Goal: Transaction & Acquisition: Download file/media

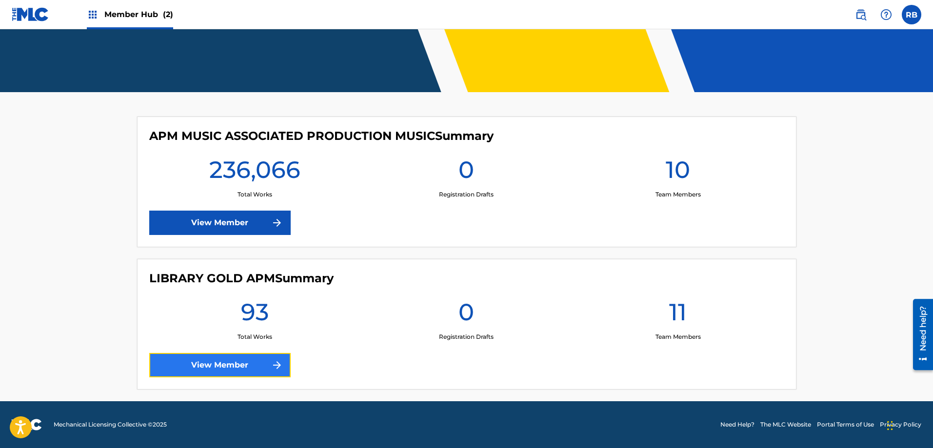
click at [230, 366] on link "View Member" at bounding box center [219, 365] width 141 height 24
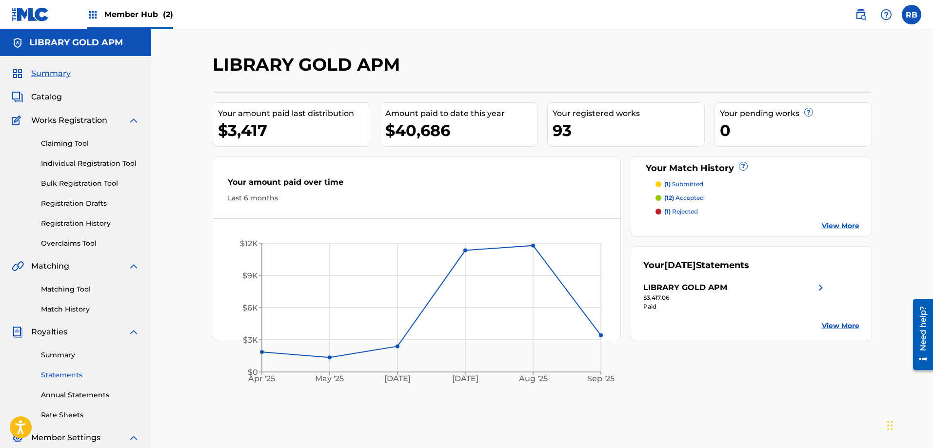
click at [68, 377] on link "Statements" at bounding box center [90, 375] width 99 height 10
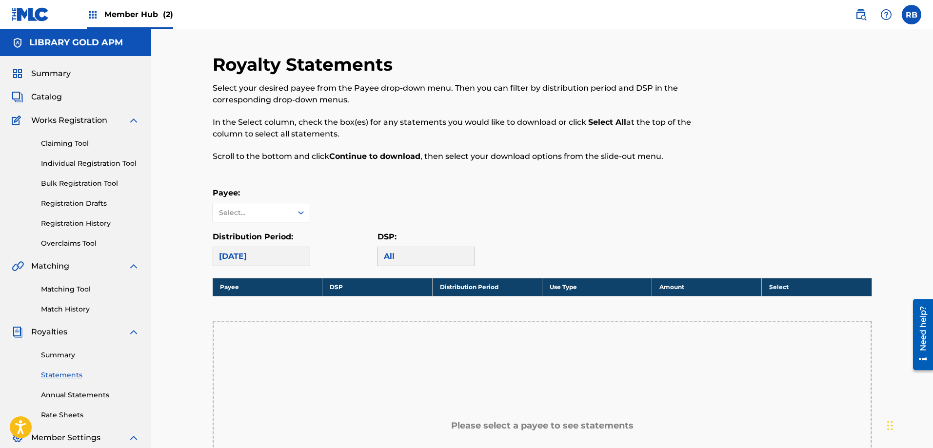
click at [827, 59] on div at bounding box center [797, 114] width 152 height 120
click at [300, 214] on icon at bounding box center [301, 213] width 10 height 10
click at [286, 232] on div "LIBRARY GOLD APM" at bounding box center [261, 234] width 97 height 24
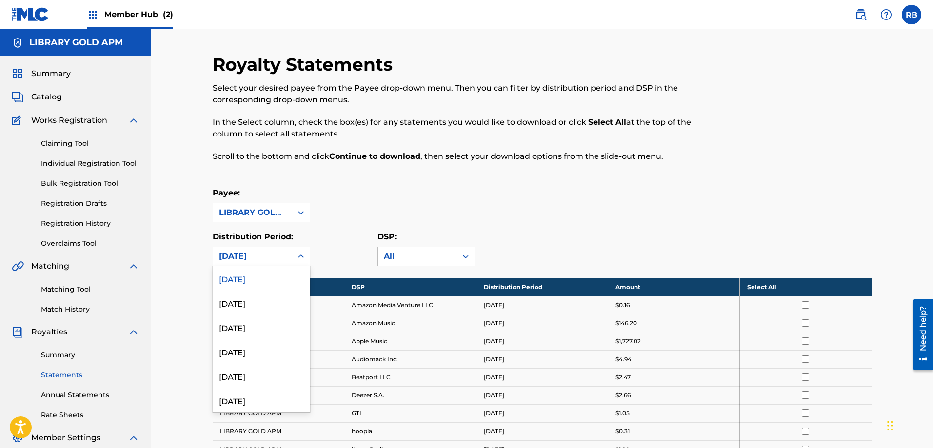
click at [300, 258] on icon at bounding box center [301, 257] width 10 height 10
click at [250, 328] on div "[DATE]" at bounding box center [261, 327] width 97 height 24
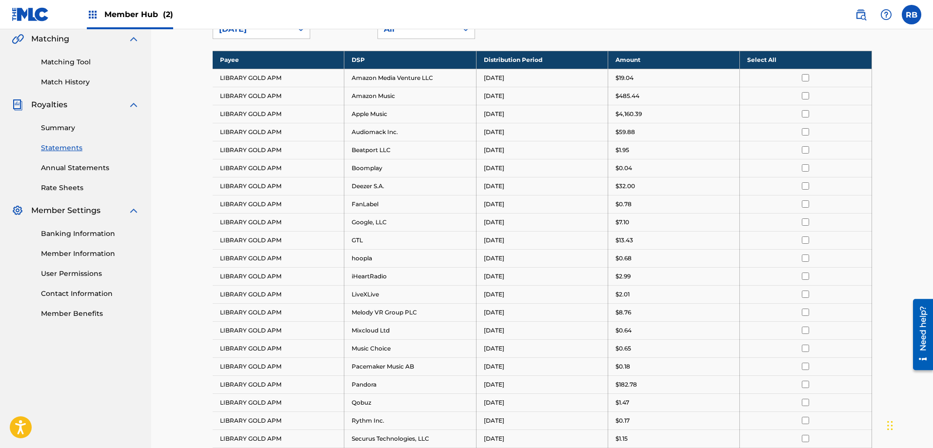
scroll to position [244, 0]
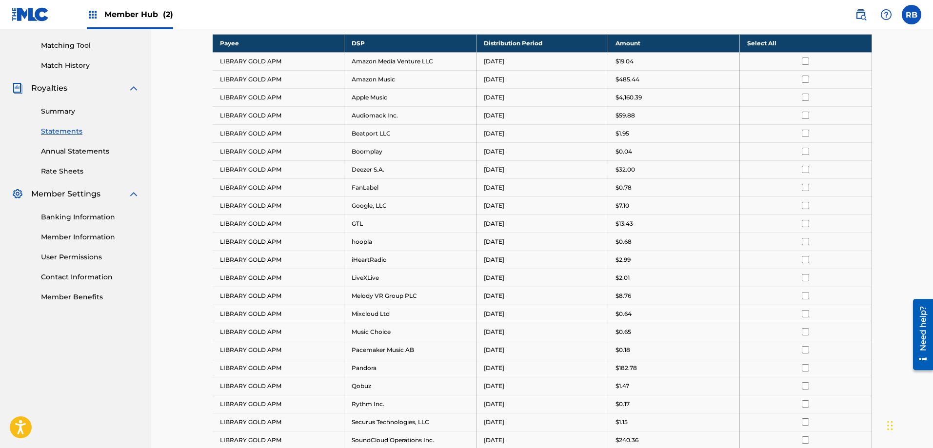
click at [771, 43] on th "Select All" at bounding box center [806, 43] width 132 height 18
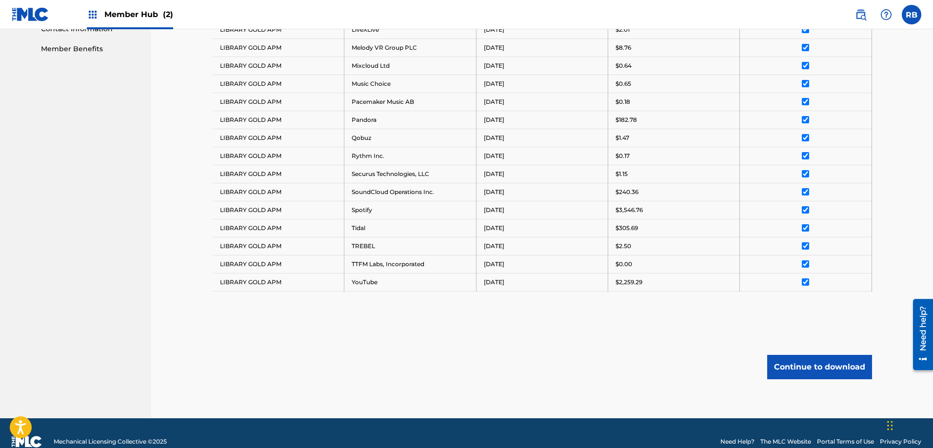
scroll to position [509, 0]
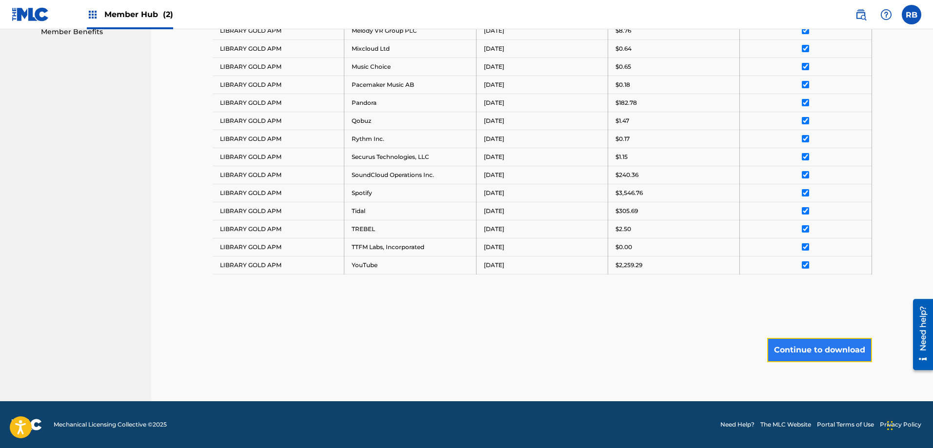
click at [808, 345] on button "Continue to download" at bounding box center [819, 350] width 105 height 24
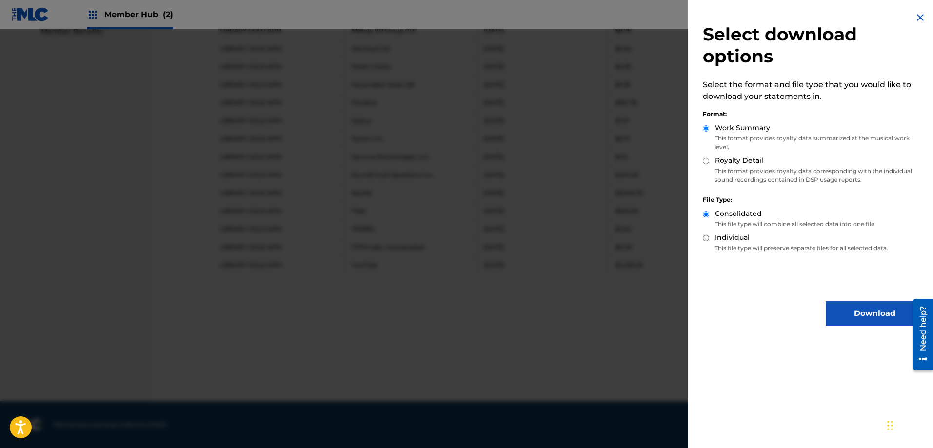
click at [705, 159] on input "Royalty Detail" at bounding box center [706, 161] width 6 height 6
radio input "true"
click at [857, 317] on button "Download" at bounding box center [875, 314] width 98 height 24
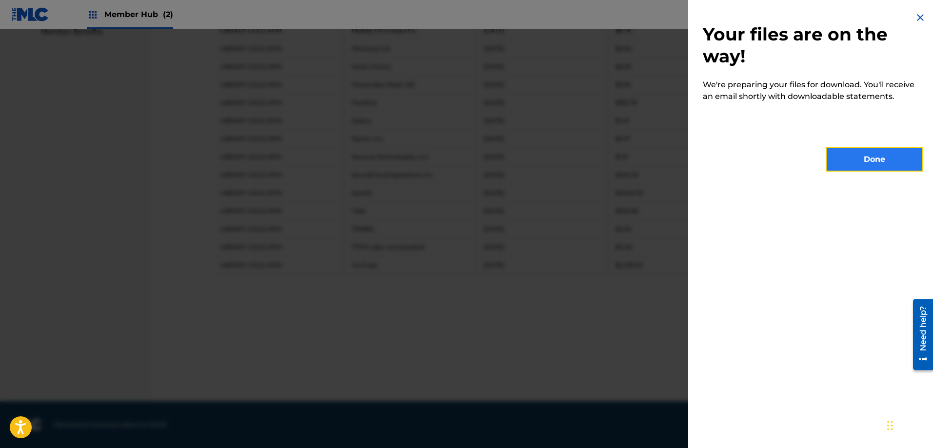
click at [853, 167] on button "Done" at bounding box center [875, 159] width 98 height 24
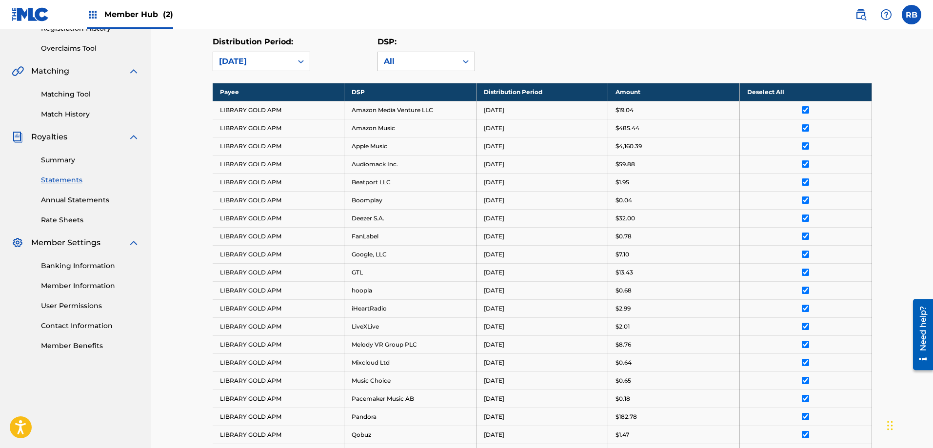
scroll to position [70, 0]
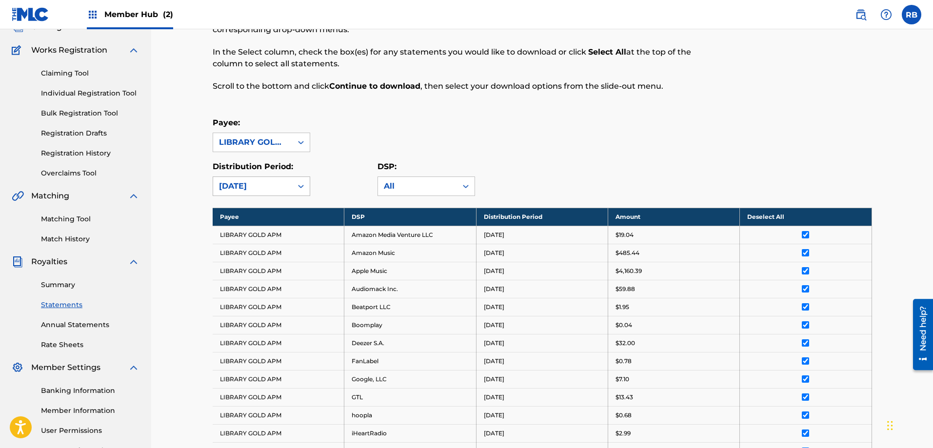
click at [295, 187] on div at bounding box center [301, 187] width 18 height 18
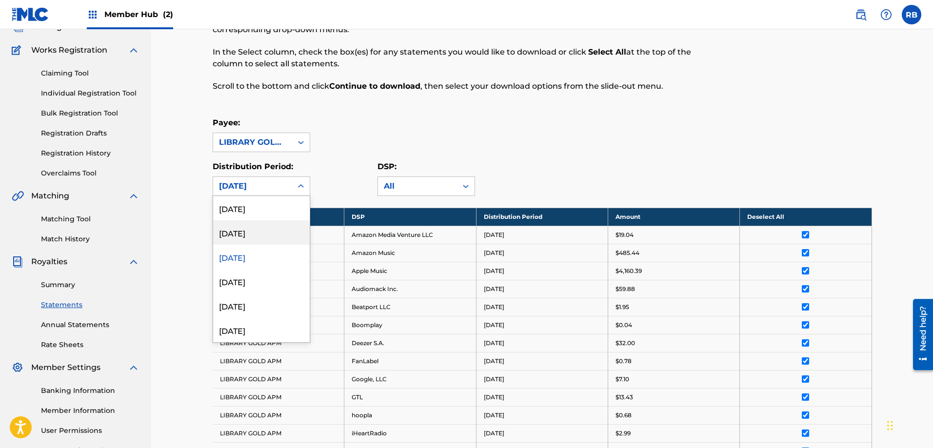
click at [261, 227] on div "[DATE]" at bounding box center [261, 233] width 97 height 24
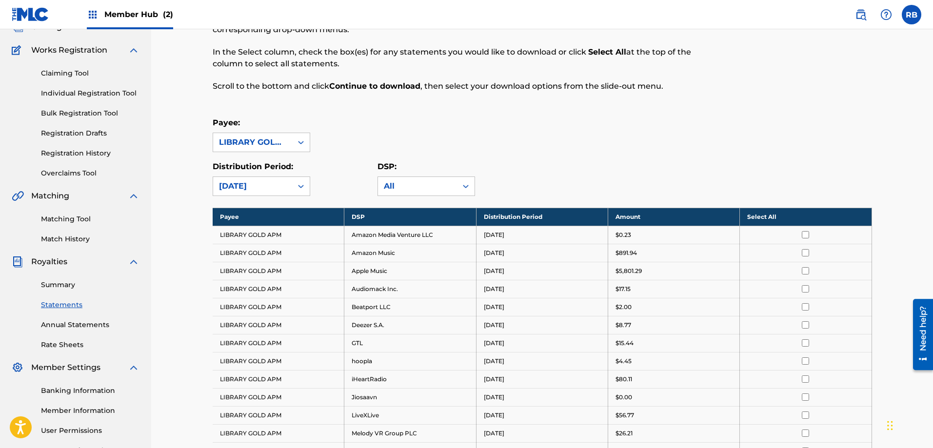
click at [751, 215] on th "Select All" at bounding box center [806, 217] width 132 height 18
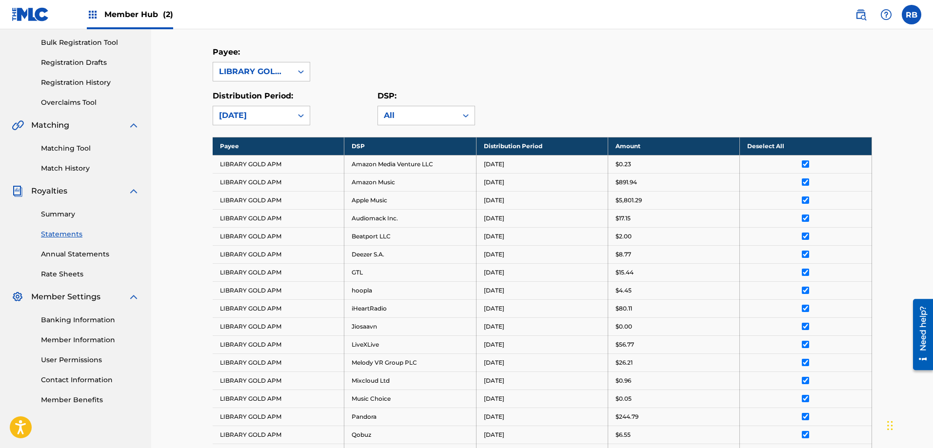
scroll to position [455, 0]
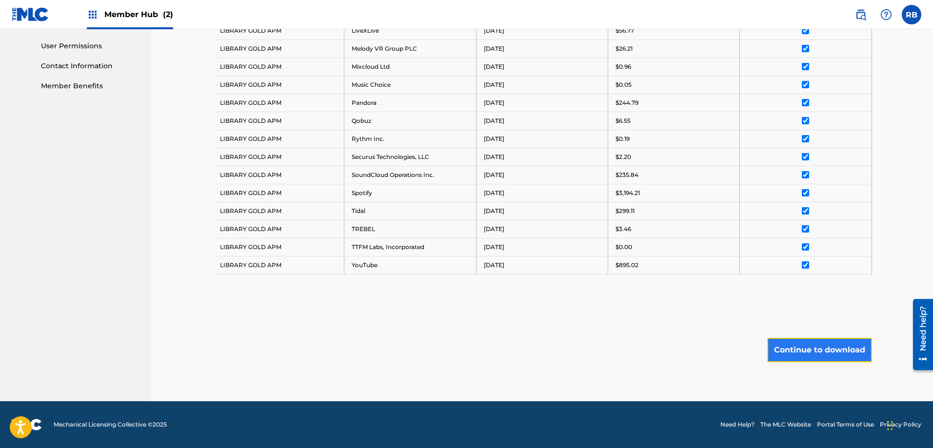
click at [835, 346] on button "Continue to download" at bounding box center [819, 350] width 105 height 24
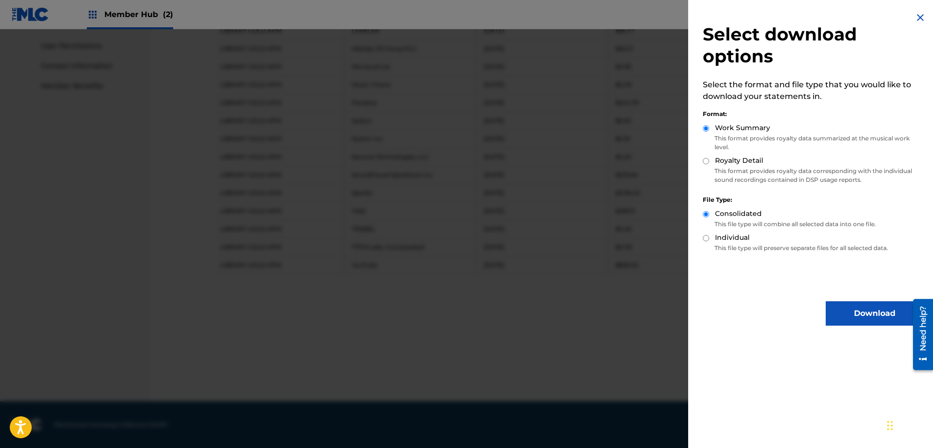
click at [709, 162] on input "Royalty Detail" at bounding box center [706, 161] width 6 height 6
radio input "true"
click at [873, 313] on button "Download" at bounding box center [875, 314] width 98 height 24
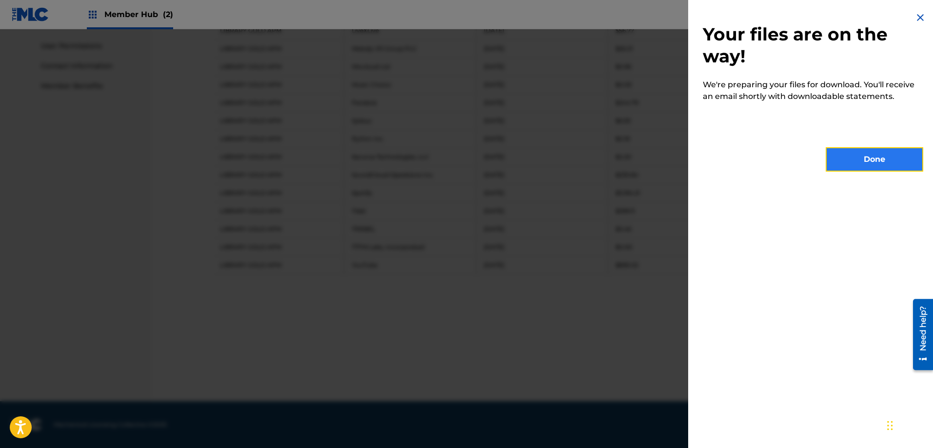
click at [856, 165] on button "Done" at bounding box center [875, 159] width 98 height 24
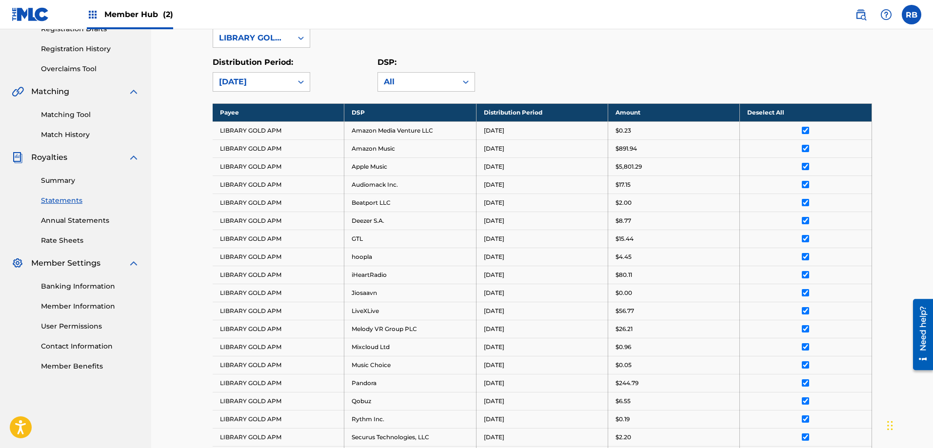
scroll to position [162, 0]
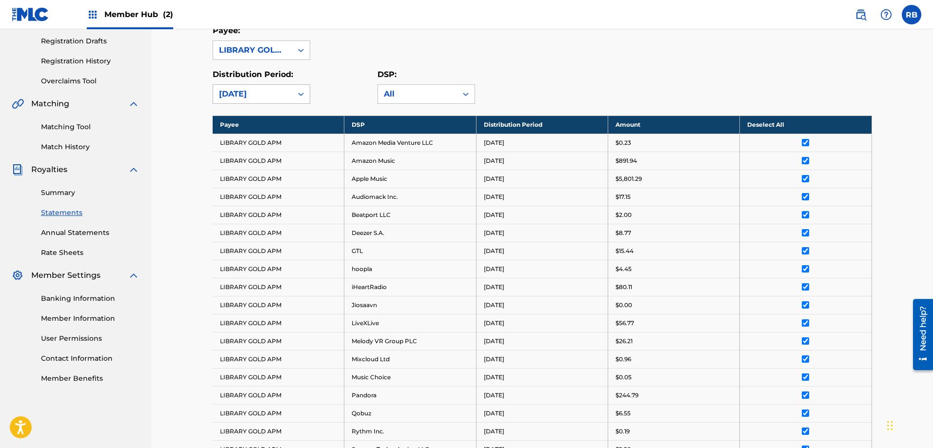
click at [303, 96] on icon at bounding box center [301, 94] width 10 height 10
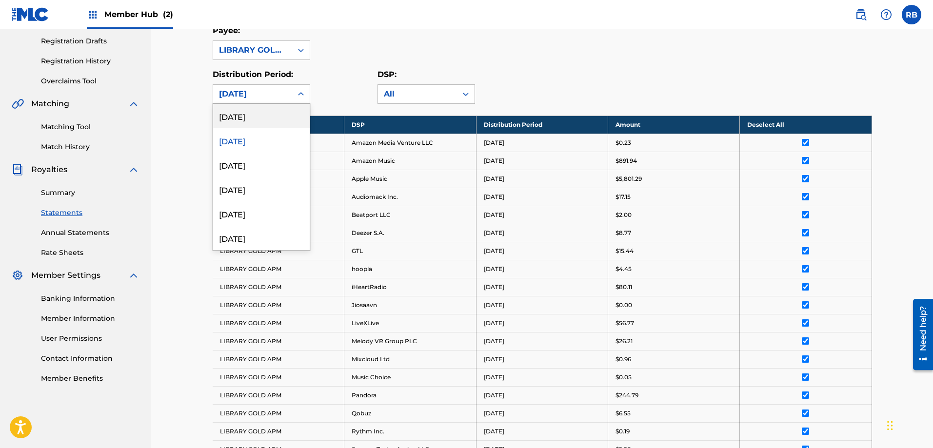
click at [278, 113] on div "[DATE]" at bounding box center [261, 116] width 97 height 24
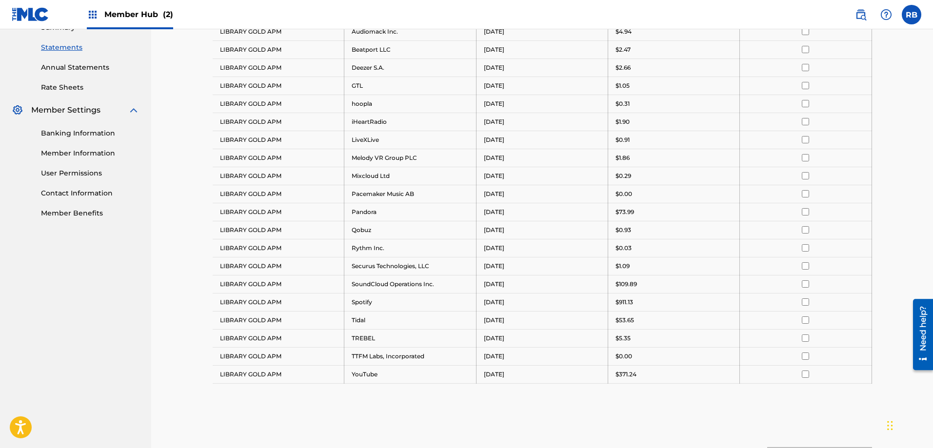
scroll to position [242, 0]
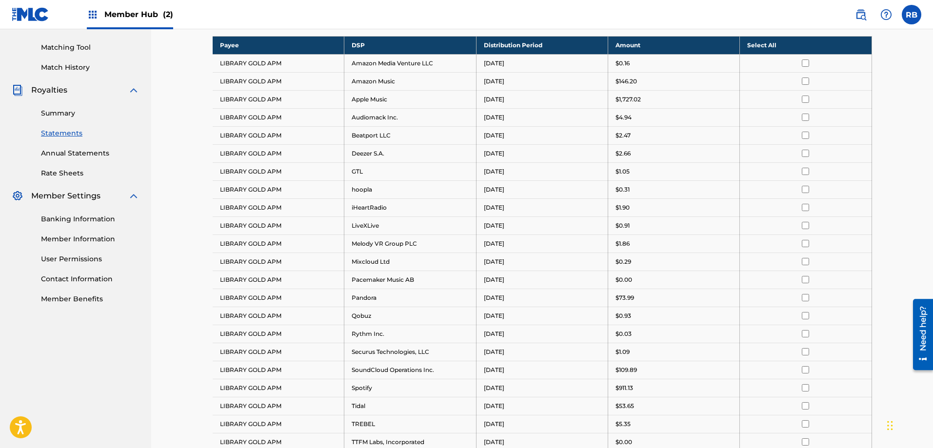
click at [759, 46] on th "Select All" at bounding box center [806, 45] width 132 height 18
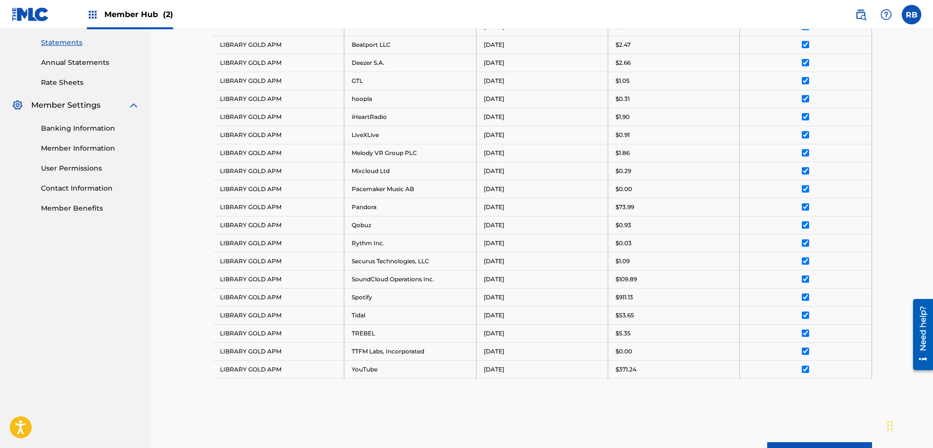
scroll to position [437, 0]
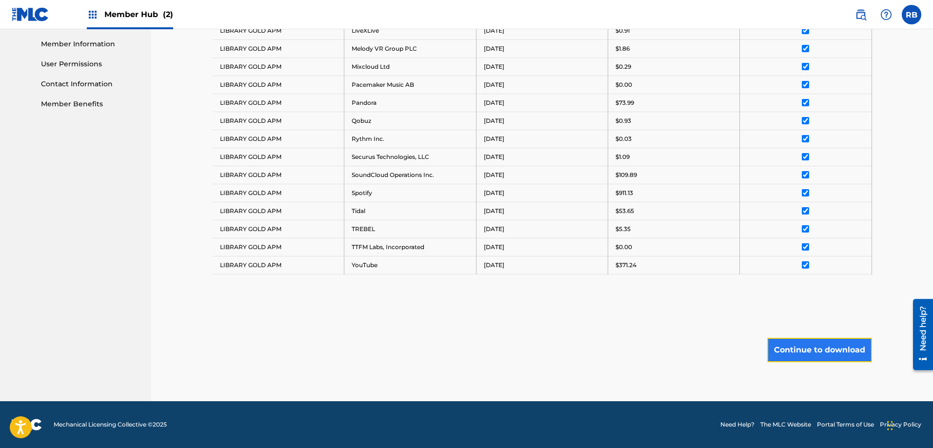
click at [835, 350] on button "Continue to download" at bounding box center [819, 350] width 105 height 24
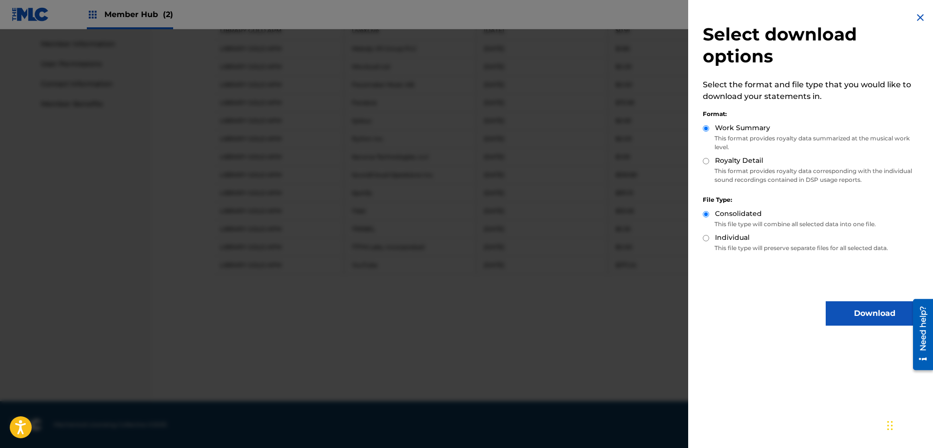
click at [710, 160] on div "Royalty Detail" at bounding box center [813, 161] width 221 height 11
click at [706, 163] on input "Royalty Detail" at bounding box center [706, 161] width 6 height 6
radio input "true"
click at [860, 311] on button "Download" at bounding box center [875, 314] width 98 height 24
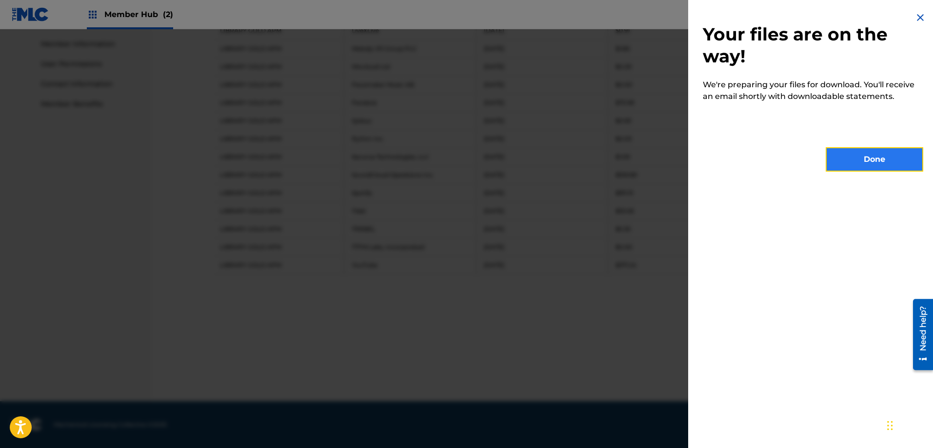
click at [868, 157] on button "Done" at bounding box center [875, 159] width 98 height 24
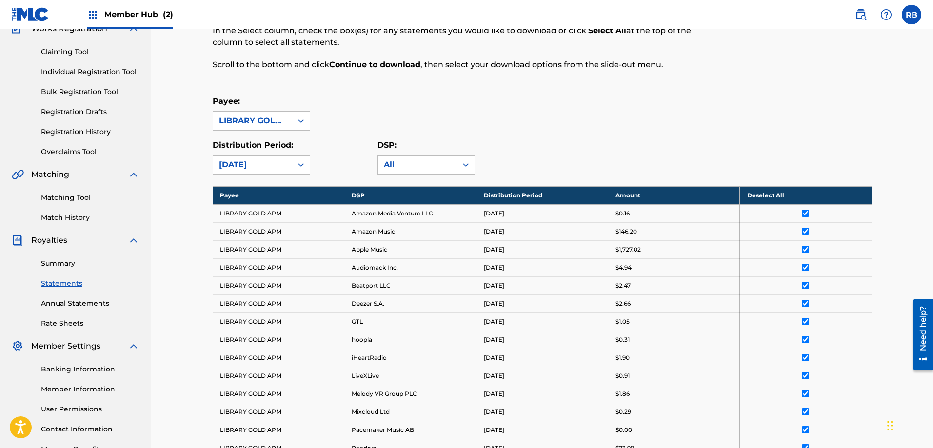
scroll to position [0, 0]
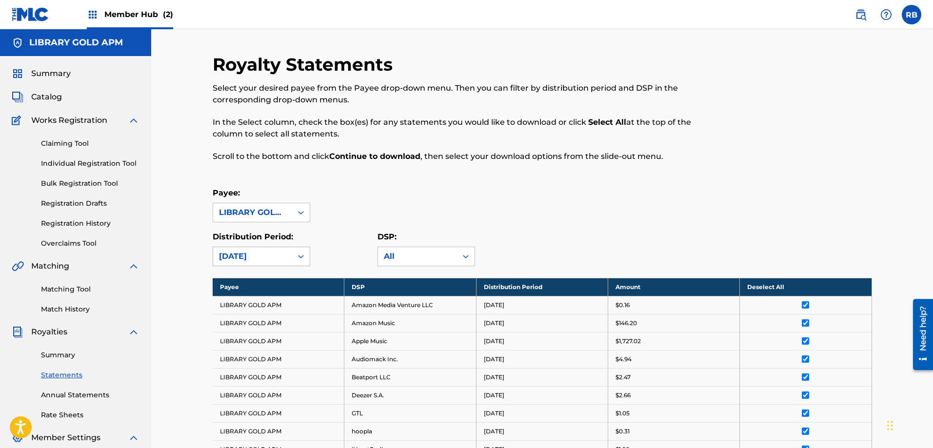
click at [295, 254] on div at bounding box center [301, 257] width 18 height 18
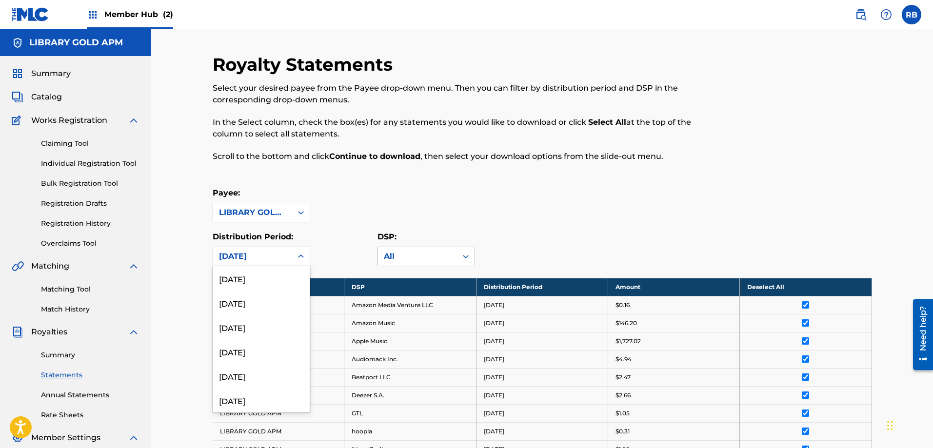
scroll to position [195, 0]
click at [265, 354] on div "[DATE]" at bounding box center [261, 352] width 97 height 24
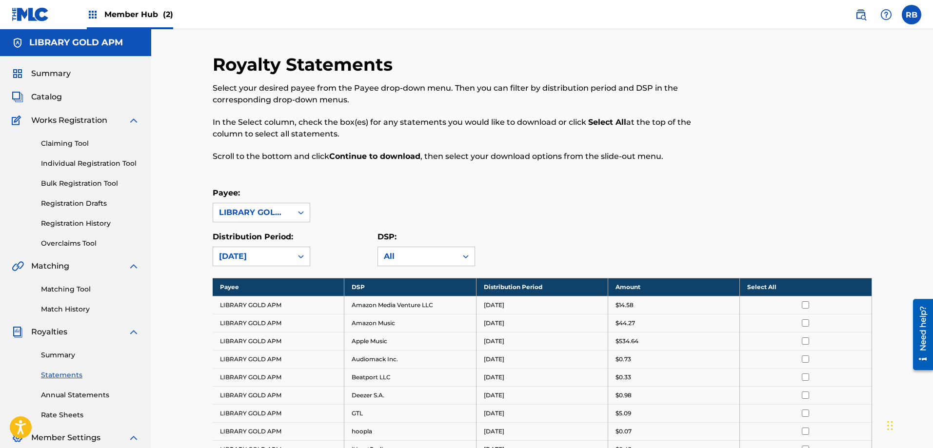
click at [755, 287] on th "Select All" at bounding box center [806, 287] width 132 height 18
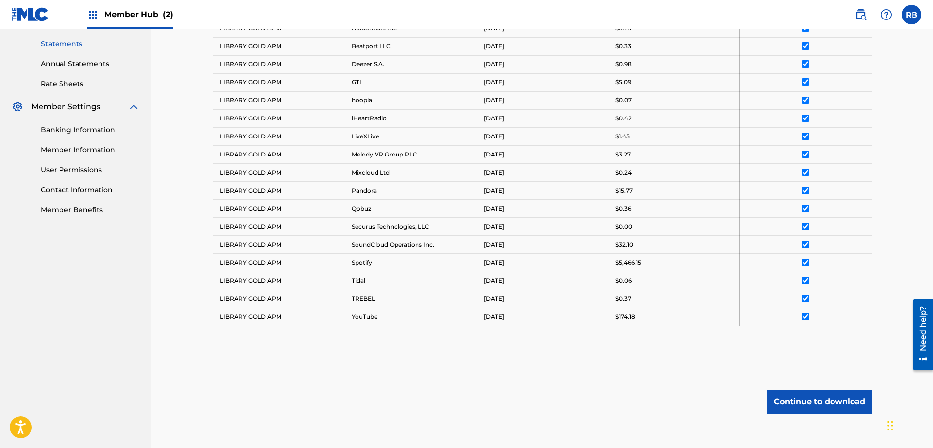
scroll to position [383, 0]
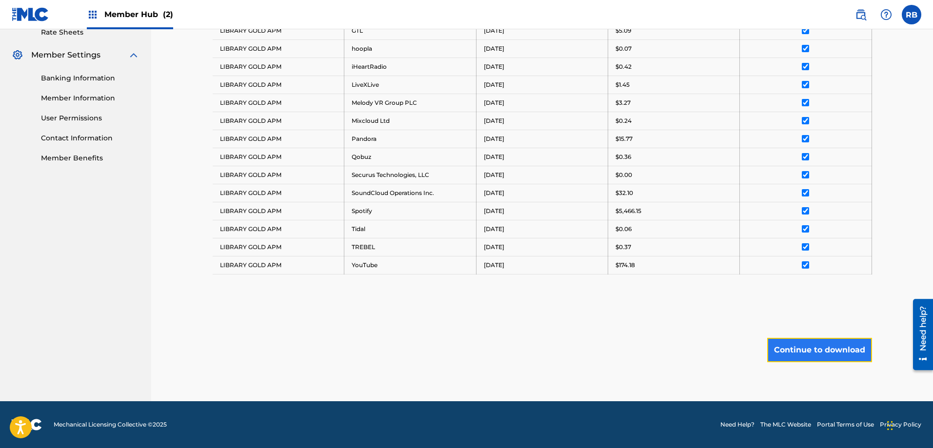
click at [801, 345] on button "Continue to download" at bounding box center [819, 350] width 105 height 24
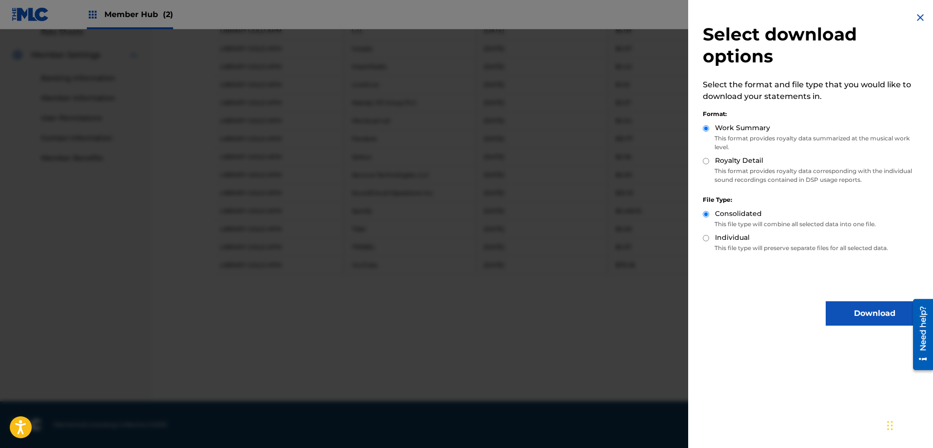
click at [731, 160] on label "Royalty Detail" at bounding box center [739, 161] width 48 height 10
click at [709, 160] on input "Royalty Detail" at bounding box center [706, 161] width 6 height 6
radio input "true"
click at [846, 308] on button "Download" at bounding box center [875, 314] width 98 height 24
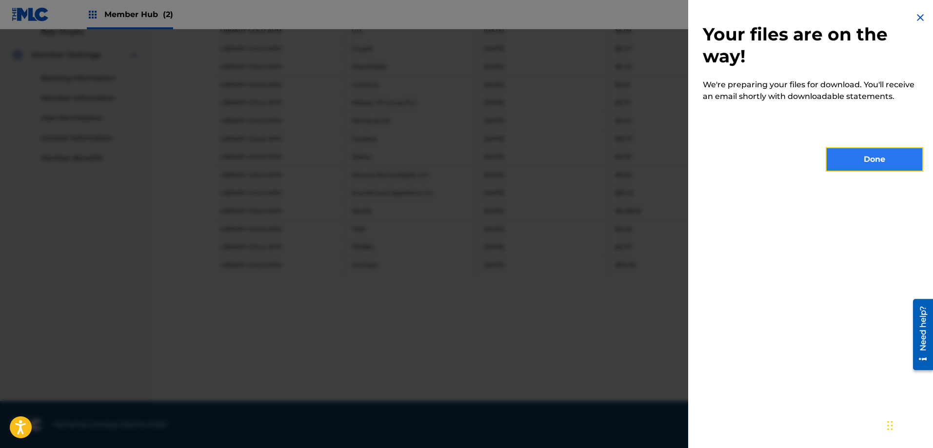
click at [852, 161] on button "Done" at bounding box center [875, 159] width 98 height 24
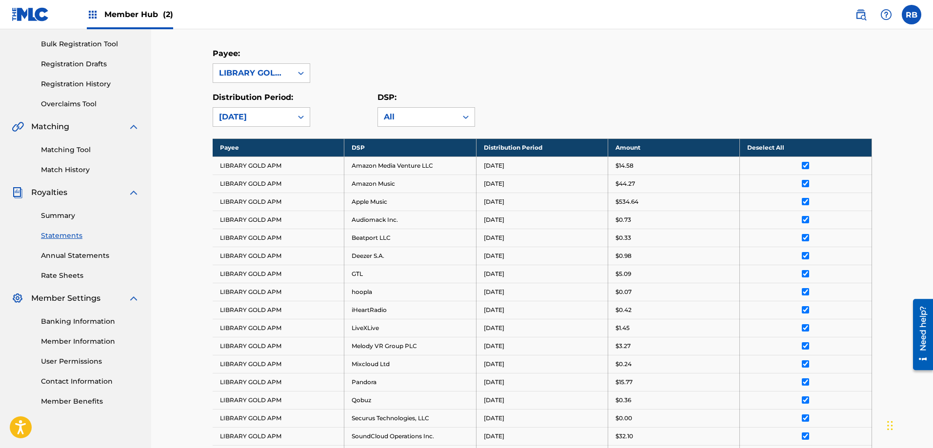
scroll to position [139, 0]
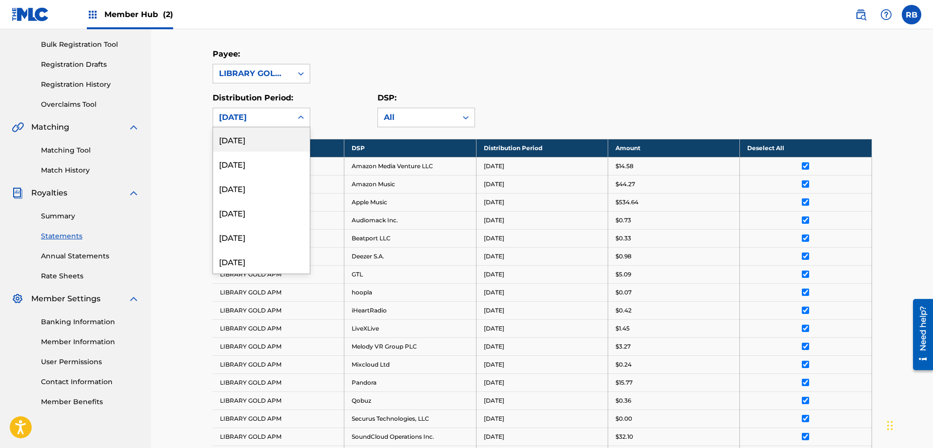
click at [296, 112] on div at bounding box center [301, 118] width 18 height 18
click at [265, 188] on div "[DATE]" at bounding box center [261, 188] width 97 height 24
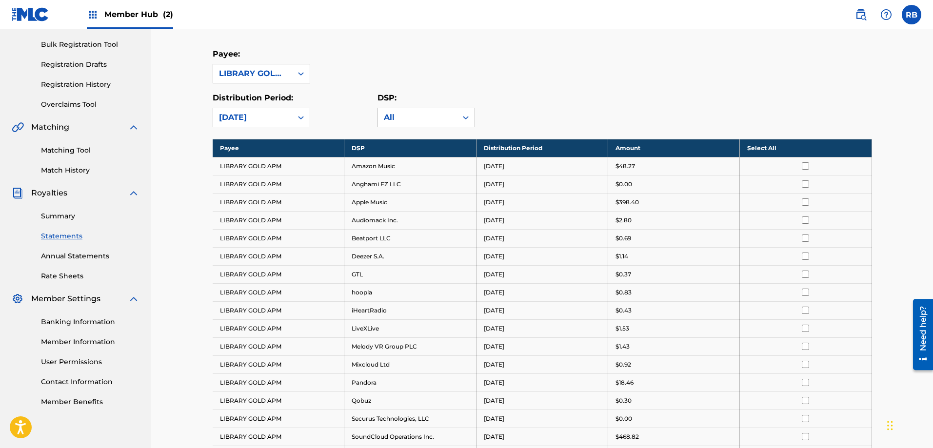
click at [760, 152] on th "Select All" at bounding box center [806, 148] width 132 height 18
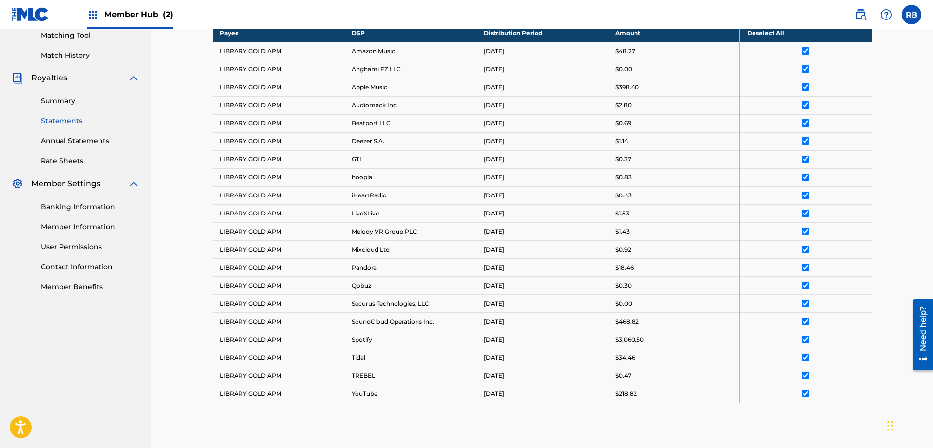
scroll to position [383, 0]
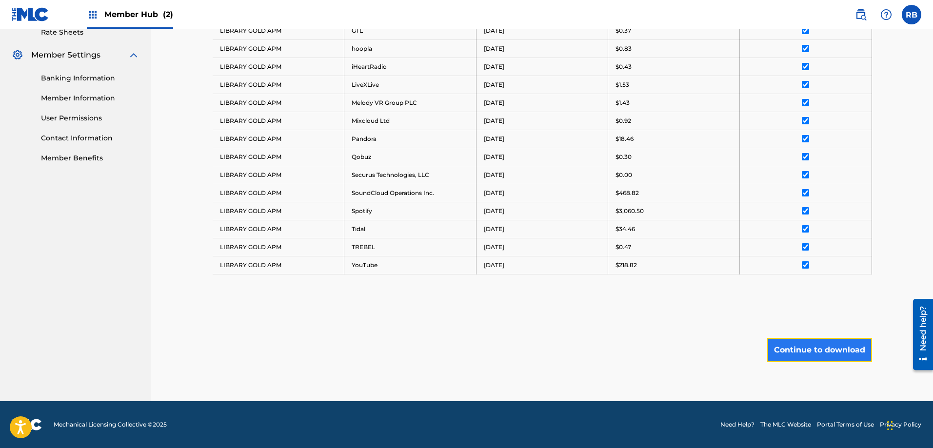
click at [794, 352] on button "Continue to download" at bounding box center [819, 350] width 105 height 24
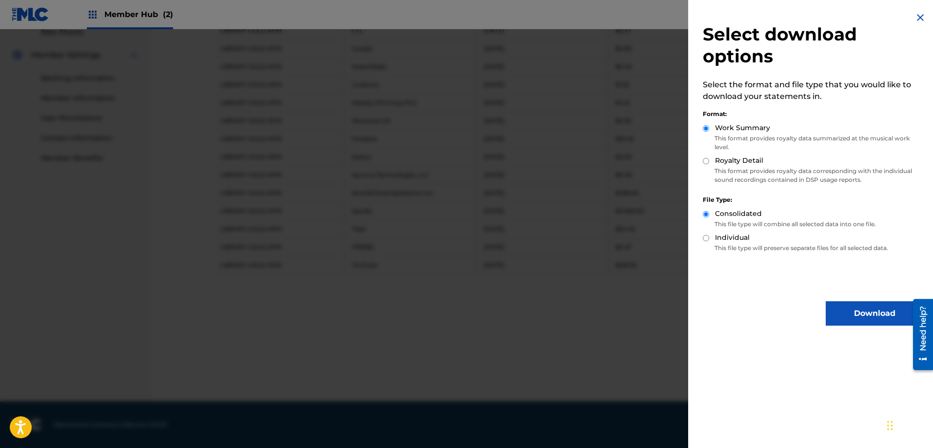
click at [729, 164] on label "Royalty Detail" at bounding box center [739, 161] width 48 height 10
click at [709, 164] on input "Royalty Detail" at bounding box center [706, 161] width 6 height 6
radio input "true"
click at [846, 308] on button "Download" at bounding box center [875, 314] width 98 height 24
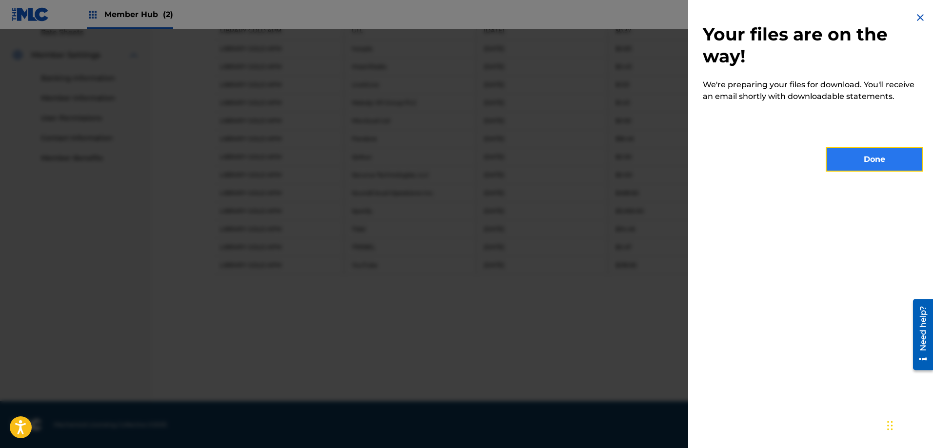
click at [856, 166] on button "Done" at bounding box center [875, 159] width 98 height 24
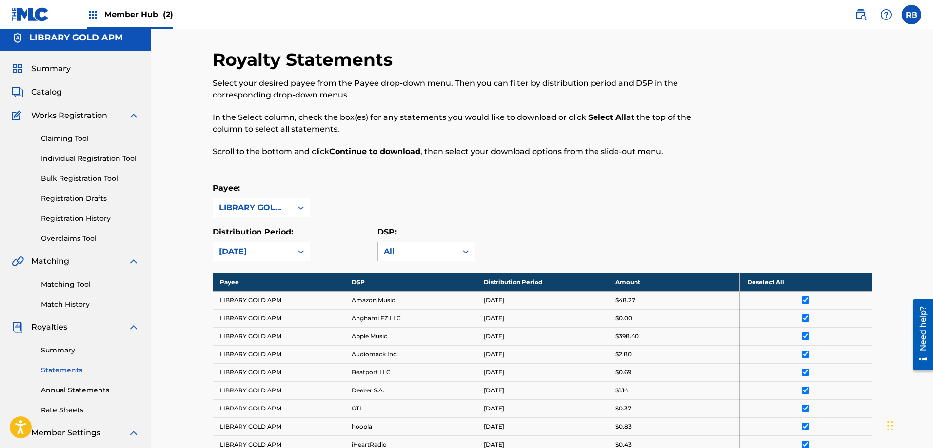
scroll to position [0, 0]
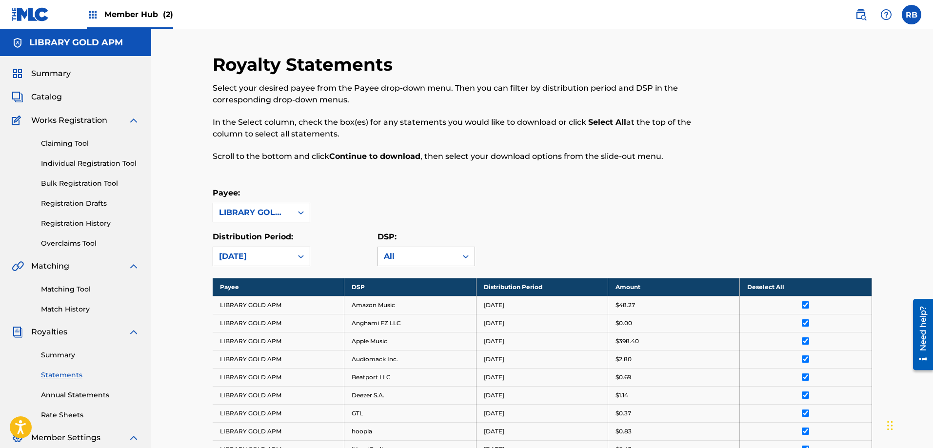
click at [298, 255] on icon at bounding box center [301, 257] width 10 height 10
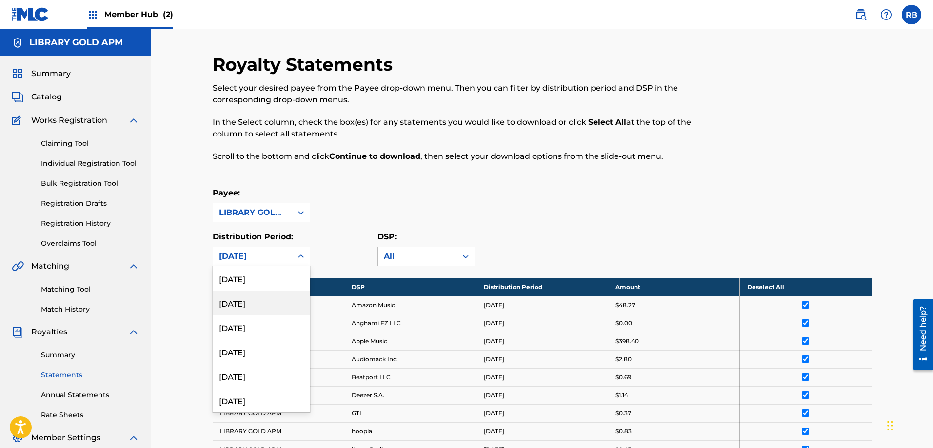
scroll to position [98, 0]
click at [278, 402] on div "[DATE]" at bounding box center [261, 400] width 97 height 24
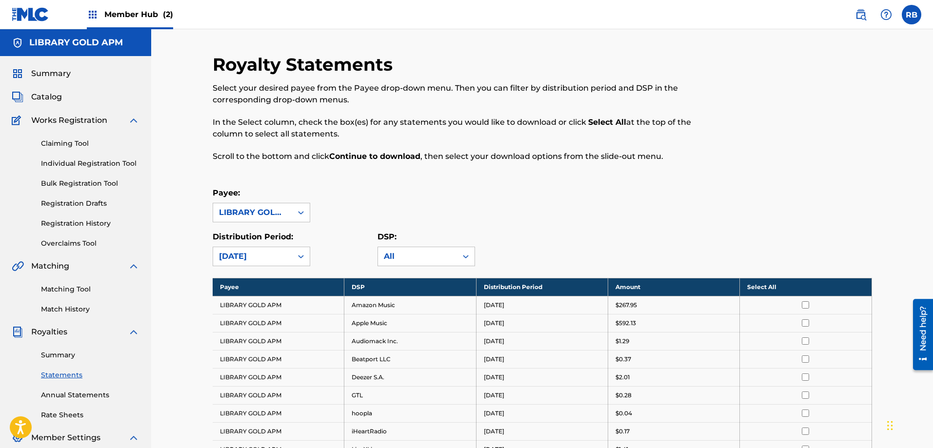
click at [763, 289] on th "Select All" at bounding box center [806, 287] width 132 height 18
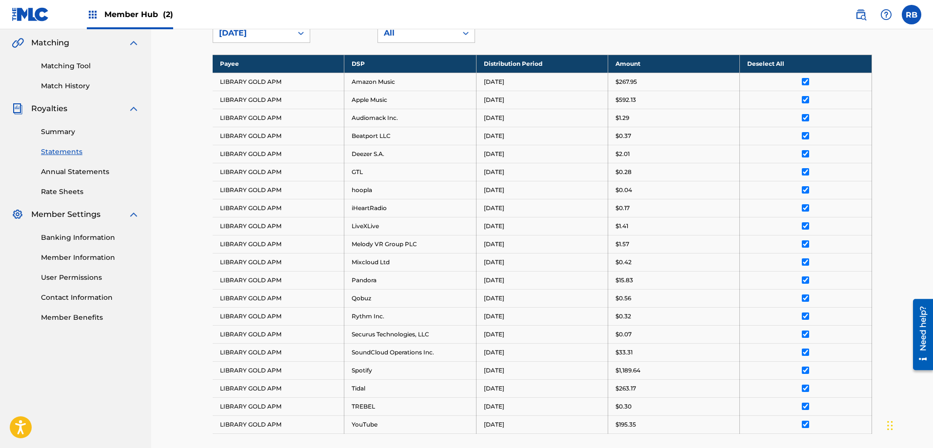
scroll to position [383, 0]
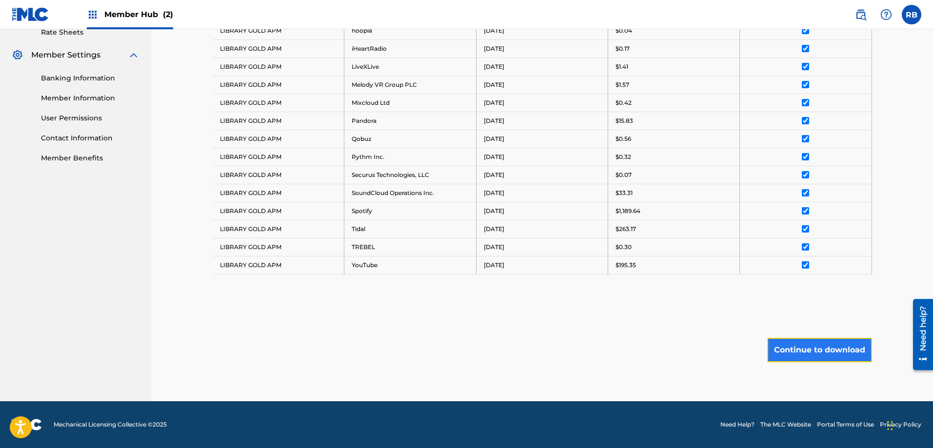
click at [801, 349] on button "Continue to download" at bounding box center [819, 350] width 105 height 24
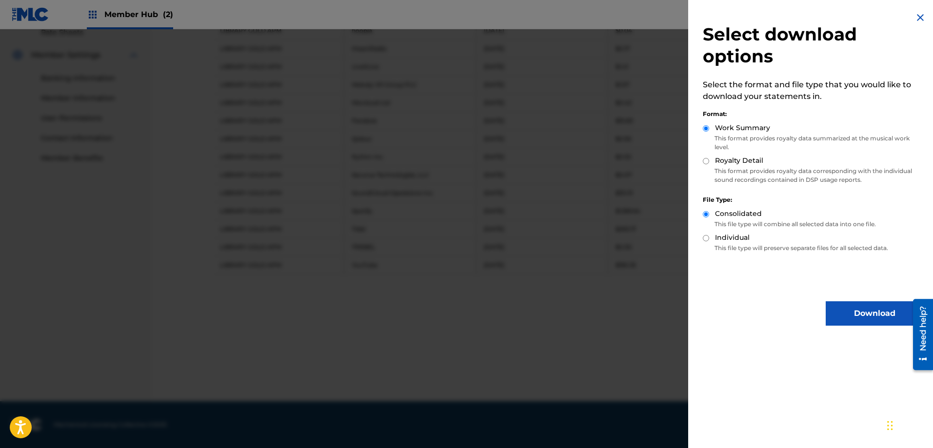
click at [731, 156] on label "Royalty Detail" at bounding box center [739, 161] width 48 height 10
click at [709, 158] on input "Royalty Detail" at bounding box center [706, 161] width 6 height 6
radio input "true"
click at [851, 306] on button "Download" at bounding box center [875, 314] width 98 height 24
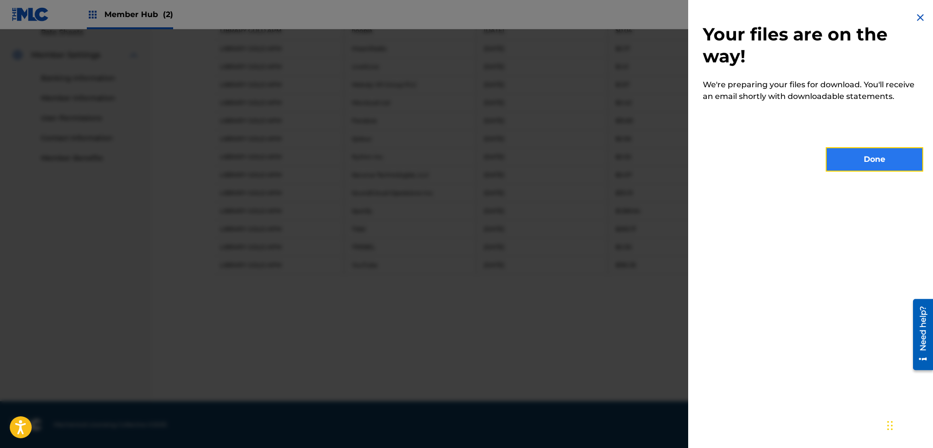
click at [859, 158] on button "Done" at bounding box center [875, 159] width 98 height 24
